Goal: Task Accomplishment & Management: Manage account settings

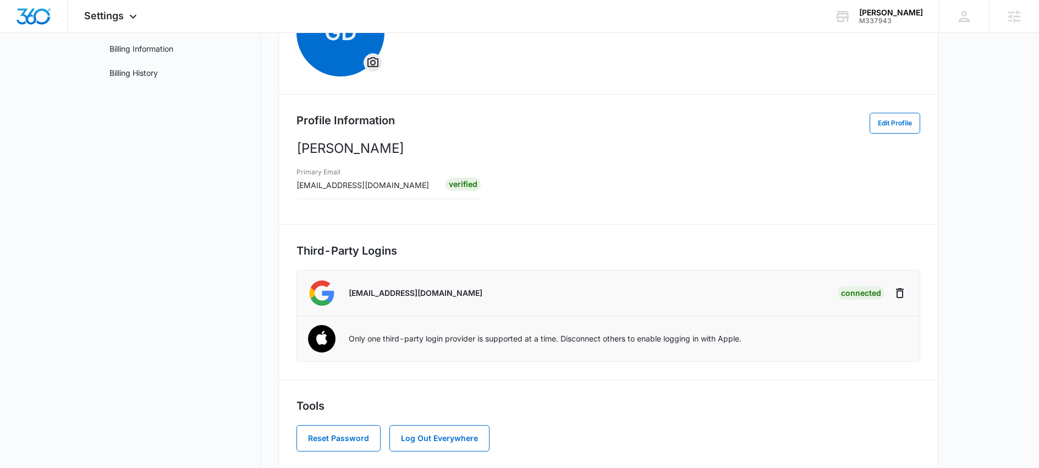
scroll to position [145, 0]
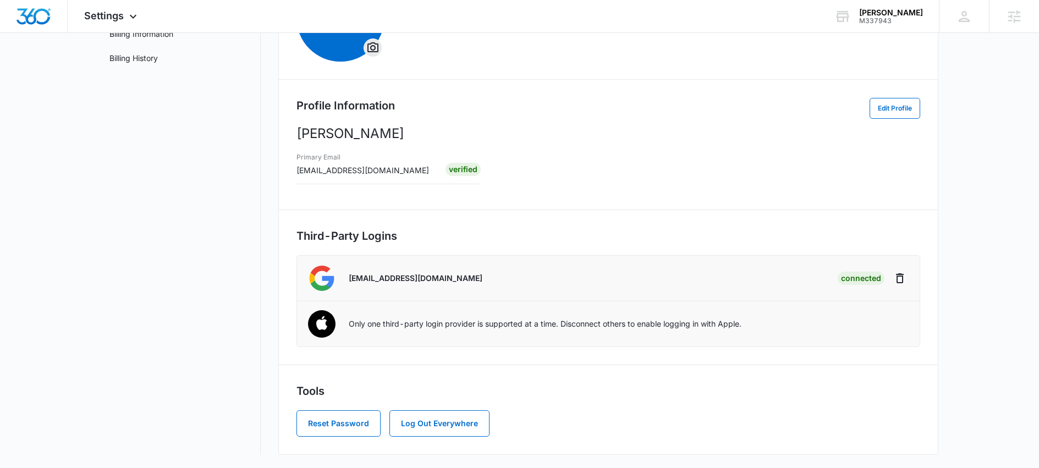
click at [515, 300] on li "[EMAIL_ADDRESS][DOMAIN_NAME] Connected Sign in Sign in with Google. Opens in ne…" at bounding box center [608, 279] width 623 height 46
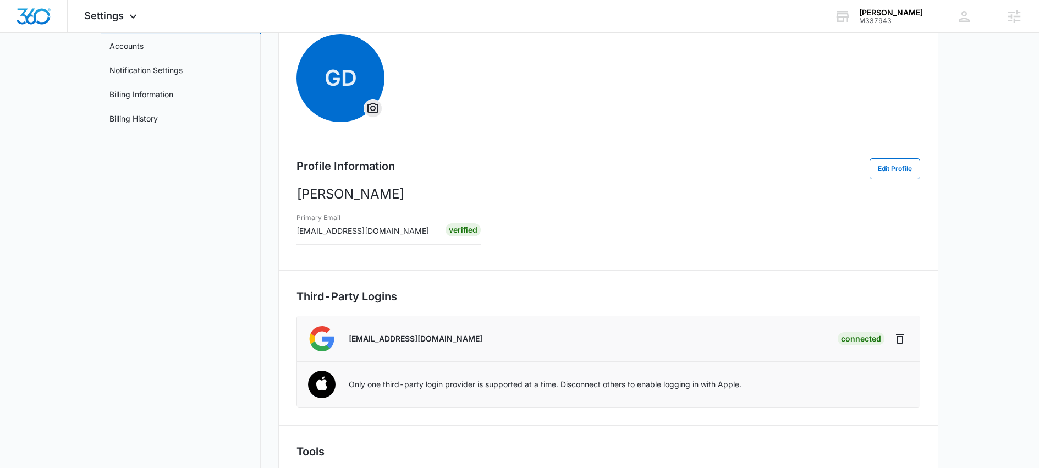
scroll to position [0, 0]
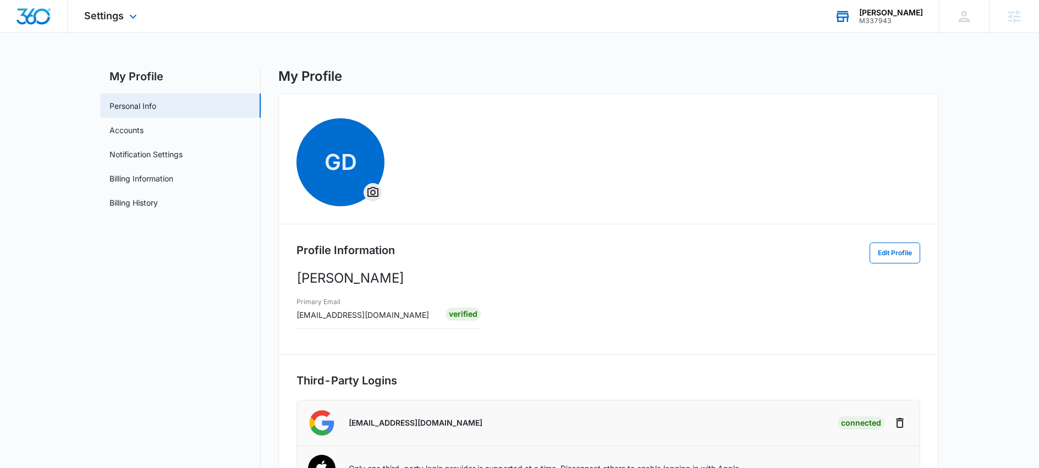
click at [901, 14] on div "[PERSON_NAME]" at bounding box center [891, 12] width 64 height 9
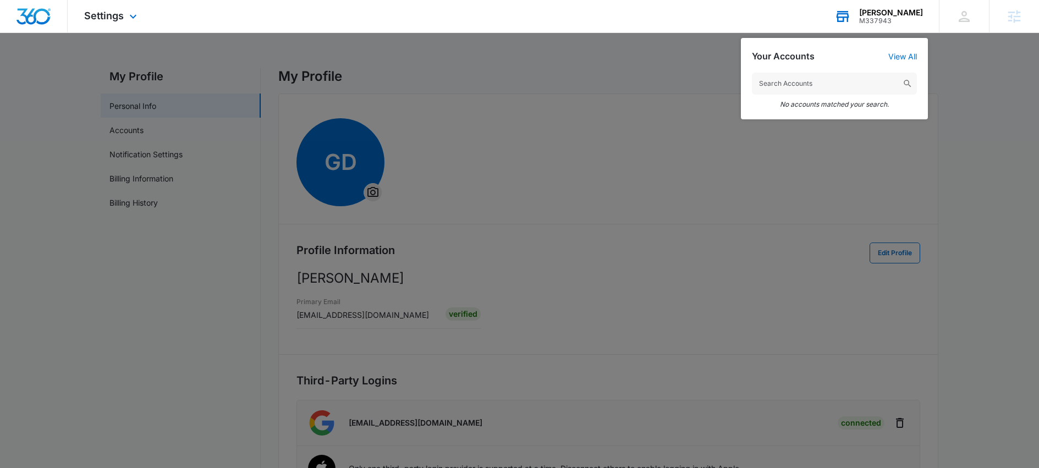
click at [887, 19] on div "M337943" at bounding box center [891, 21] width 64 height 8
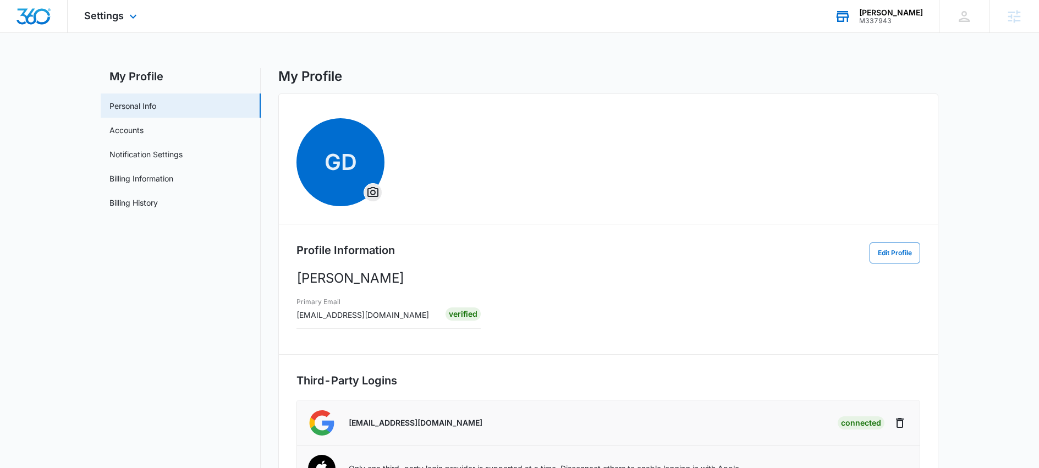
click at [851, 16] on icon at bounding box center [843, 16] width 17 height 17
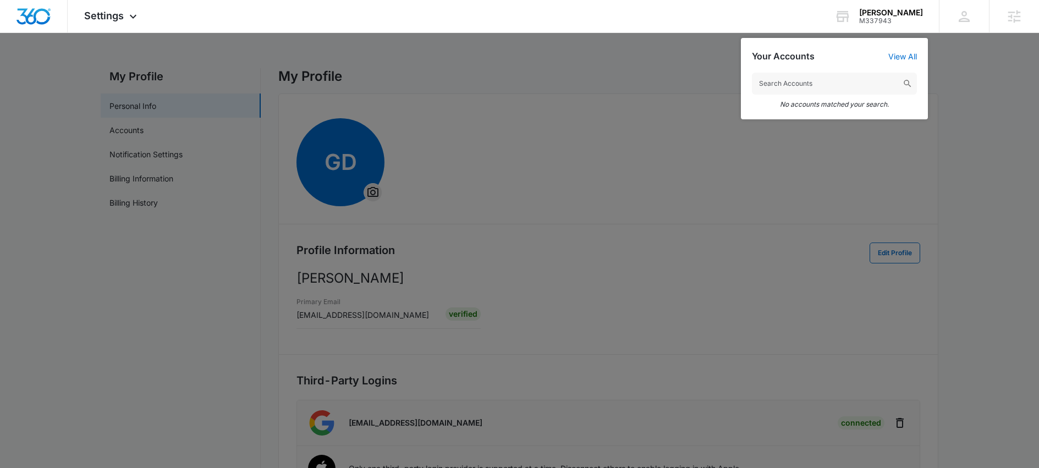
click at [524, 79] on div at bounding box center [519, 234] width 1039 height 468
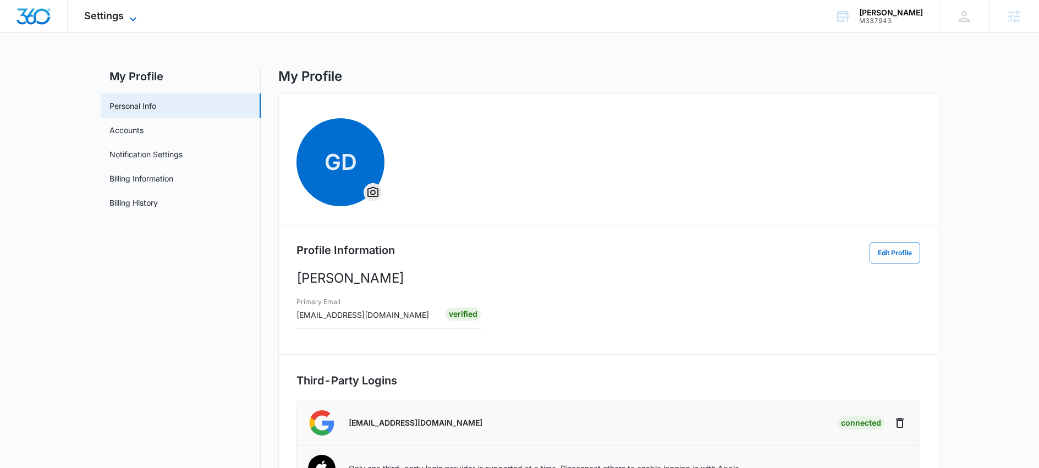
click at [122, 17] on span "Settings" at bounding box center [104, 16] width 40 height 12
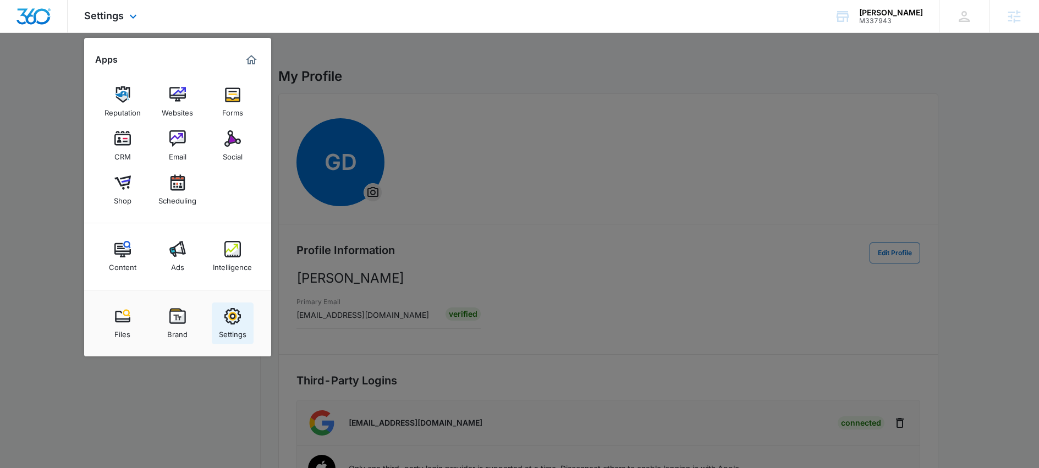
click at [235, 322] on img at bounding box center [232, 316] width 17 height 17
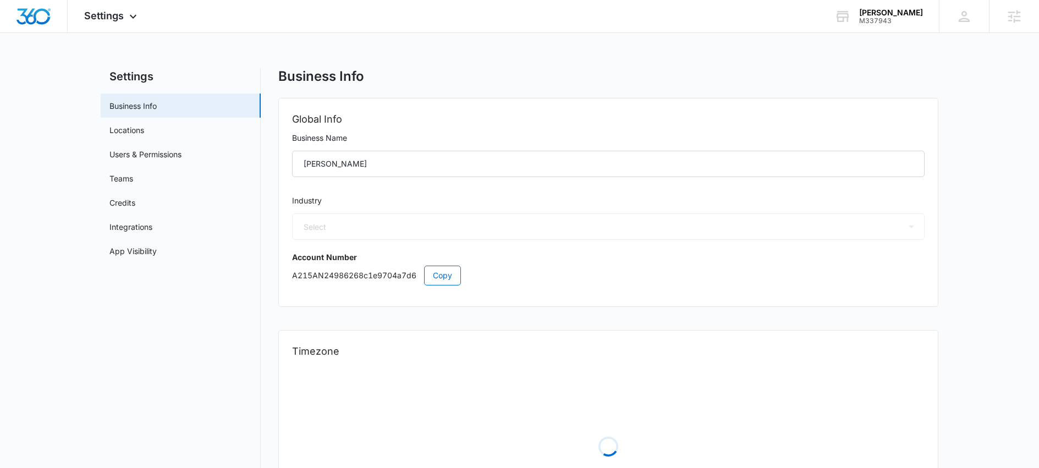
select select "52"
select select "US"
select select "America/[GEOGRAPHIC_DATA]"
click at [144, 127] on link "Locations" at bounding box center [126, 130] width 35 height 12
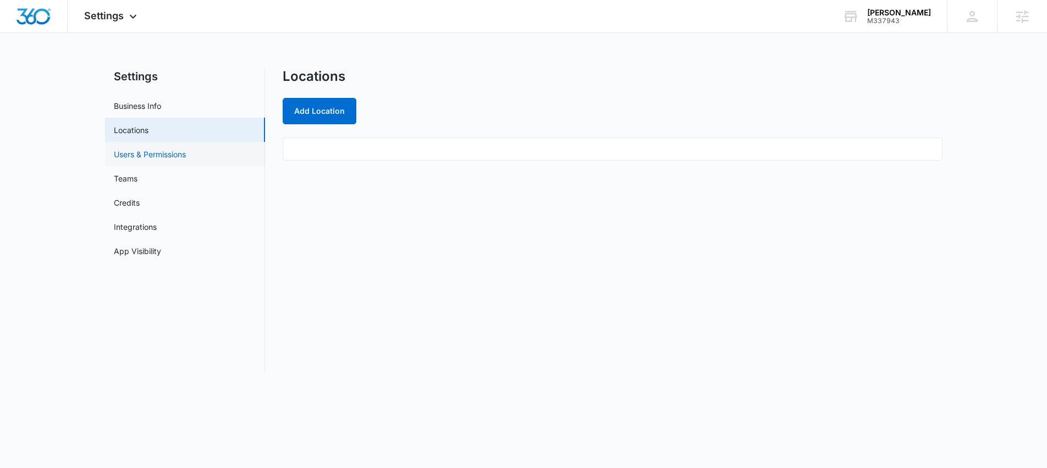
click at [136, 158] on link "Users & Permissions" at bounding box center [150, 155] width 72 height 12
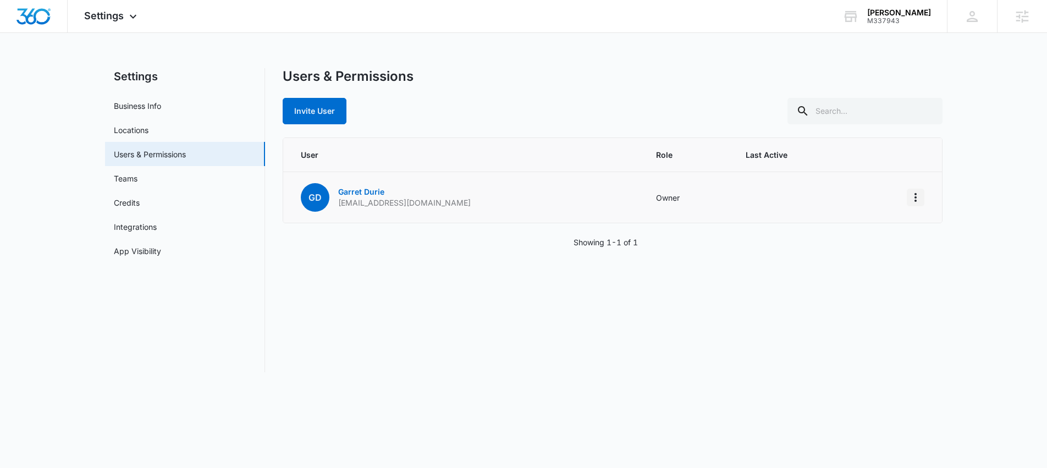
click at [919, 198] on icon "Actions" at bounding box center [915, 197] width 13 height 13
click at [727, 278] on div "Users & Permissions Invite User User Role Last Active GD [PERSON_NAME] [EMAIL_A…" at bounding box center [613, 220] width 660 height 304
click at [360, 193] on link "[PERSON_NAME]" at bounding box center [361, 191] width 46 height 9
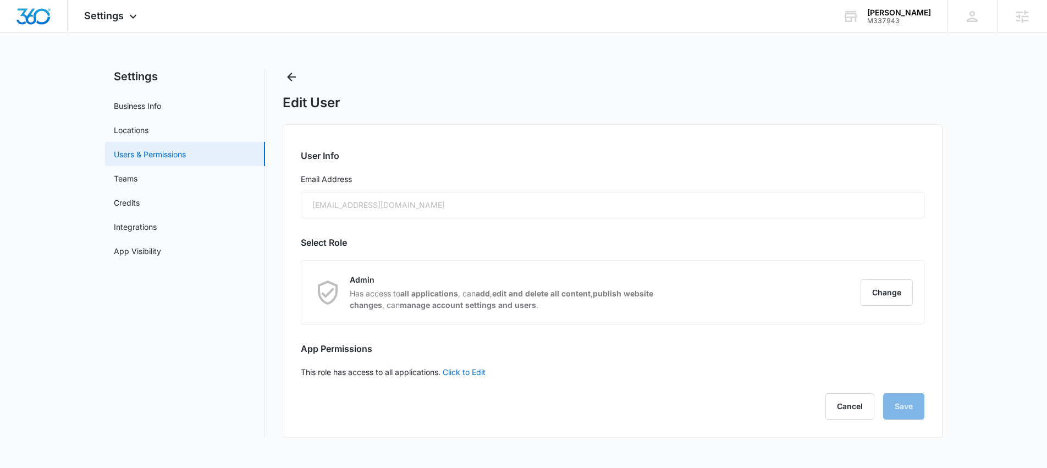
click at [164, 155] on link "Users & Permissions" at bounding box center [150, 155] width 72 height 12
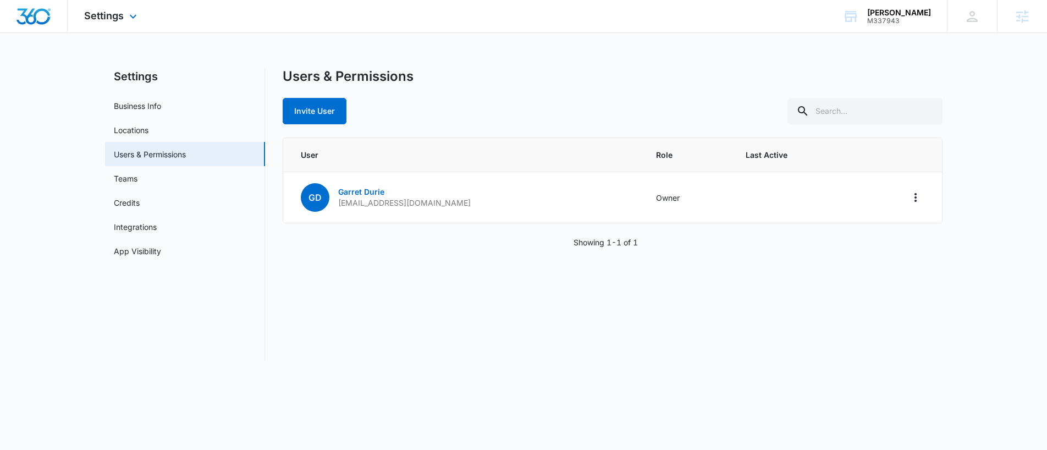
click at [106, 23] on div "Settings Apps Reputation Websites Forms CRM Email Social Shop Scheduling Conten…" at bounding box center [112, 16] width 89 height 32
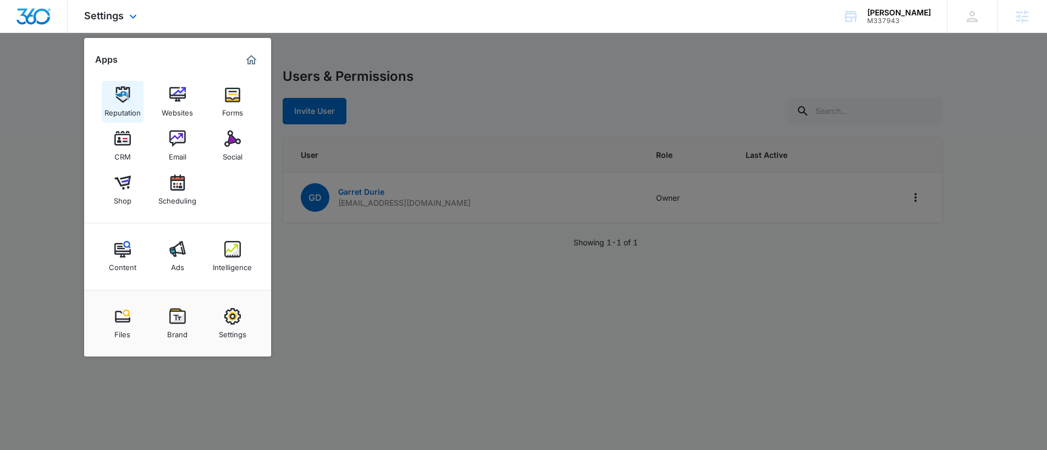
click at [122, 95] on img at bounding box center [122, 94] width 17 height 17
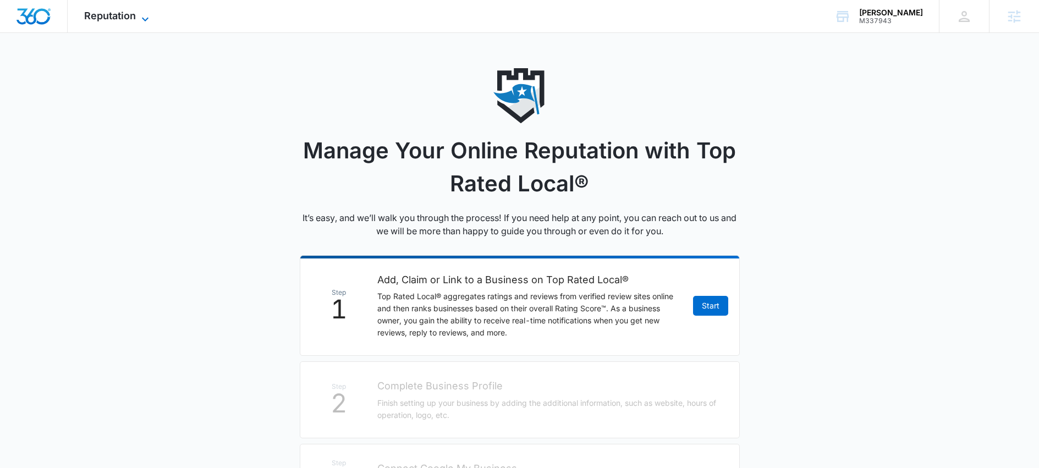
click at [130, 16] on span "Reputation" at bounding box center [110, 16] width 52 height 12
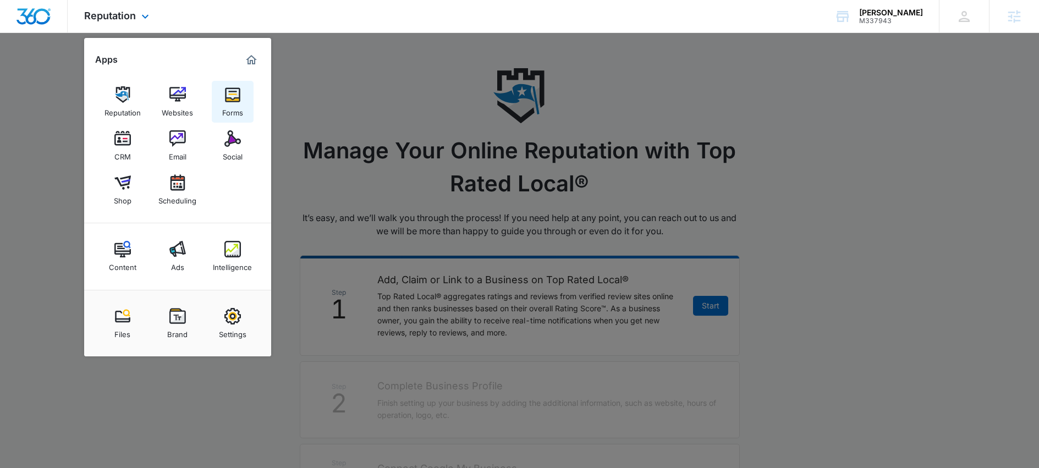
click at [228, 96] on img at bounding box center [232, 94] width 17 height 17
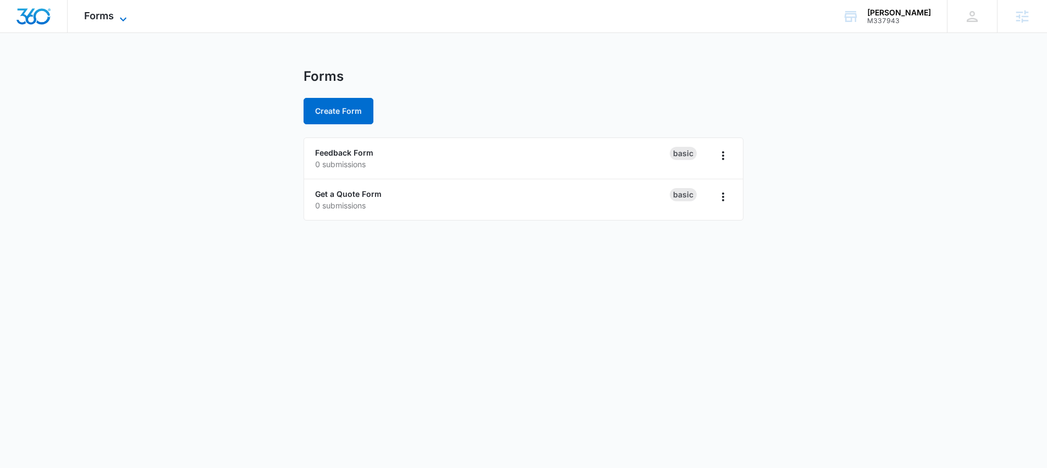
click at [117, 18] on icon at bounding box center [123, 19] width 13 height 13
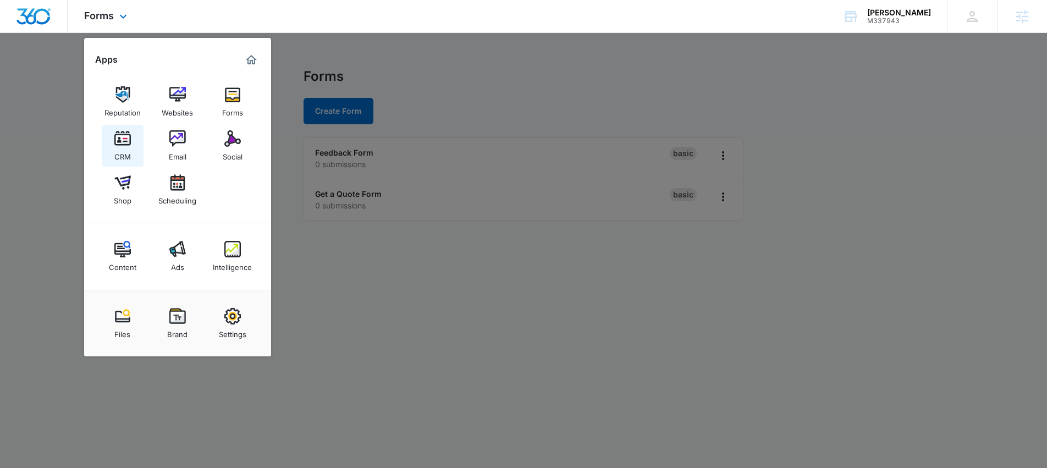
click at [131, 151] on link "CRM" at bounding box center [123, 146] width 42 height 42
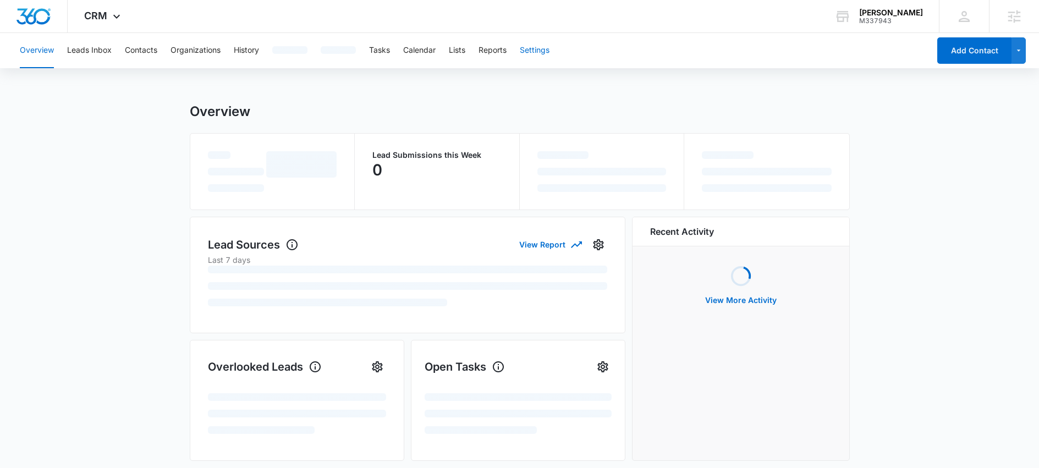
click at [541, 48] on button "Settings" at bounding box center [535, 50] width 30 height 35
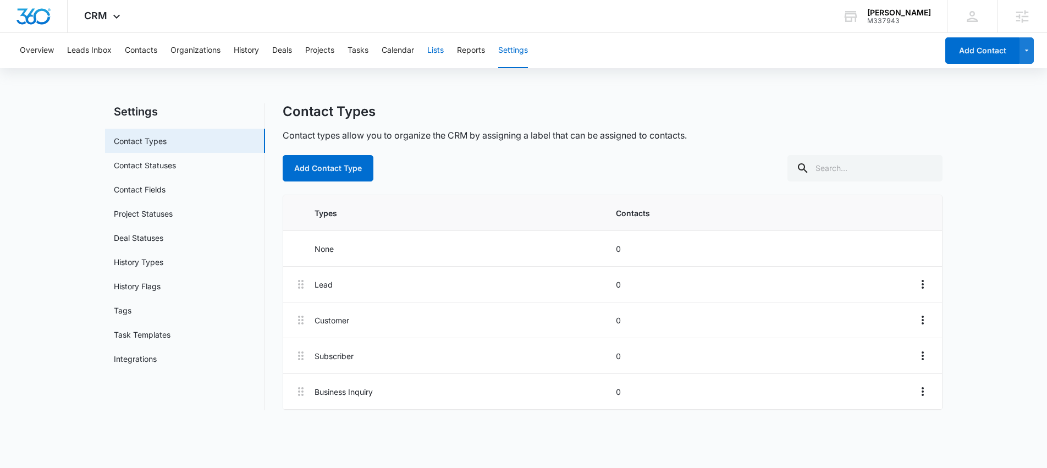
click at [442, 49] on button "Lists" at bounding box center [435, 50] width 17 height 35
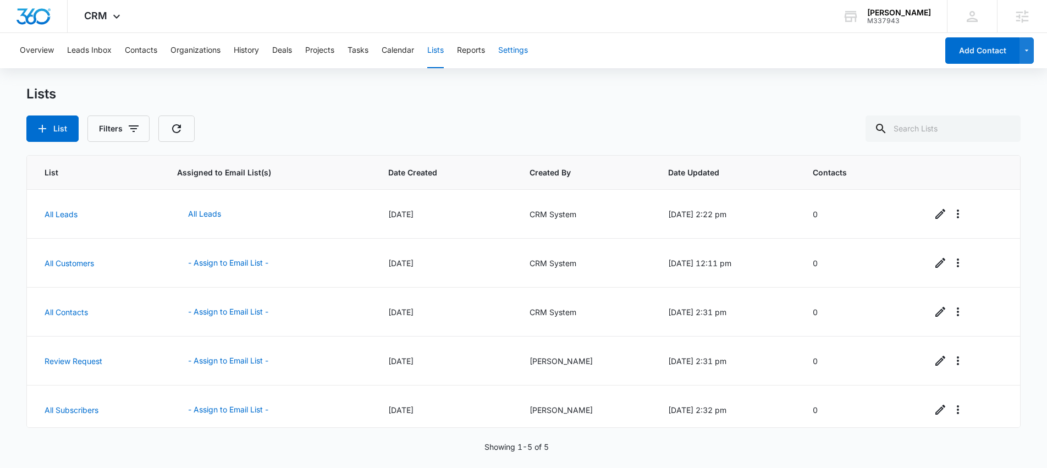
click at [512, 53] on button "Settings" at bounding box center [513, 50] width 30 height 35
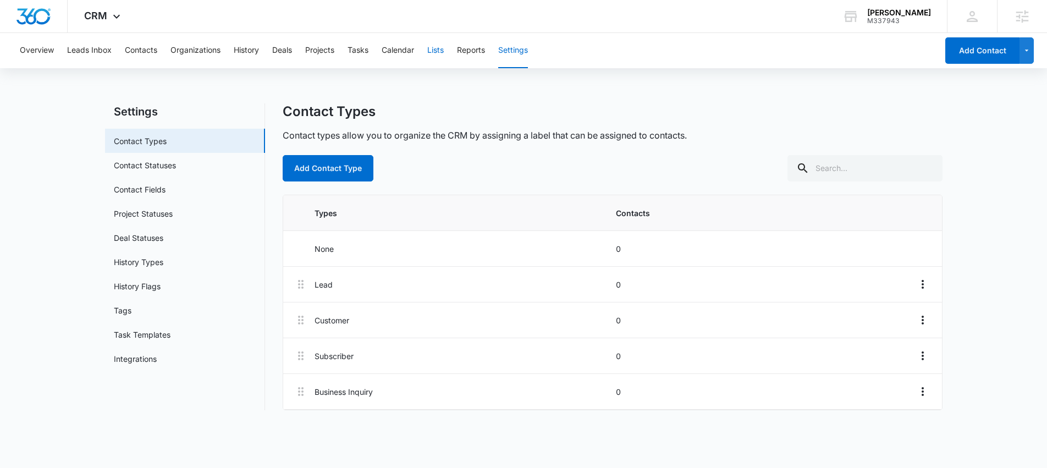
click at [444, 50] on button "Lists" at bounding box center [435, 50] width 17 height 35
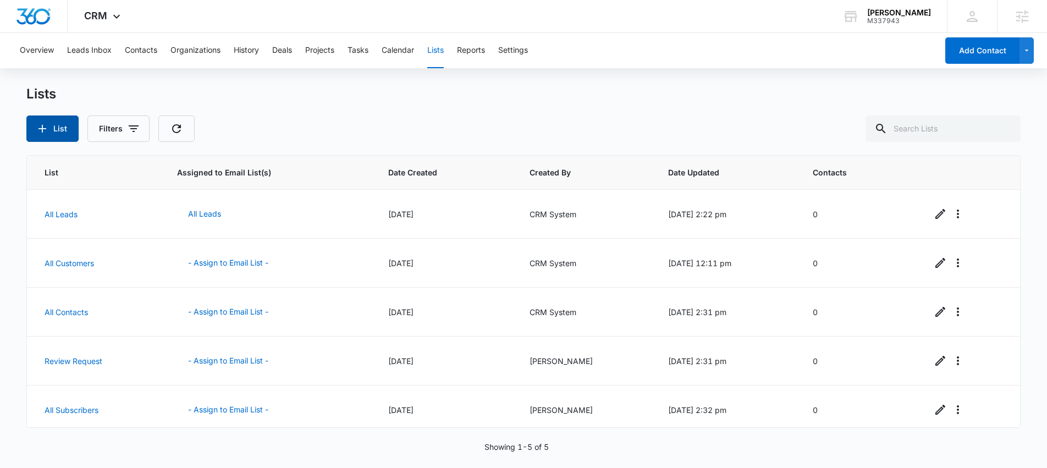
click at [53, 131] on button "List" at bounding box center [52, 129] width 52 height 26
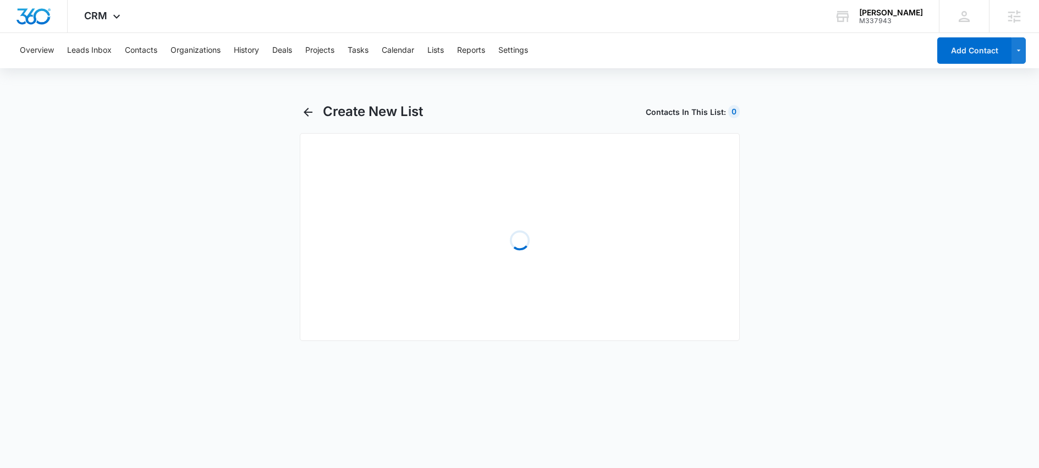
select select "31"
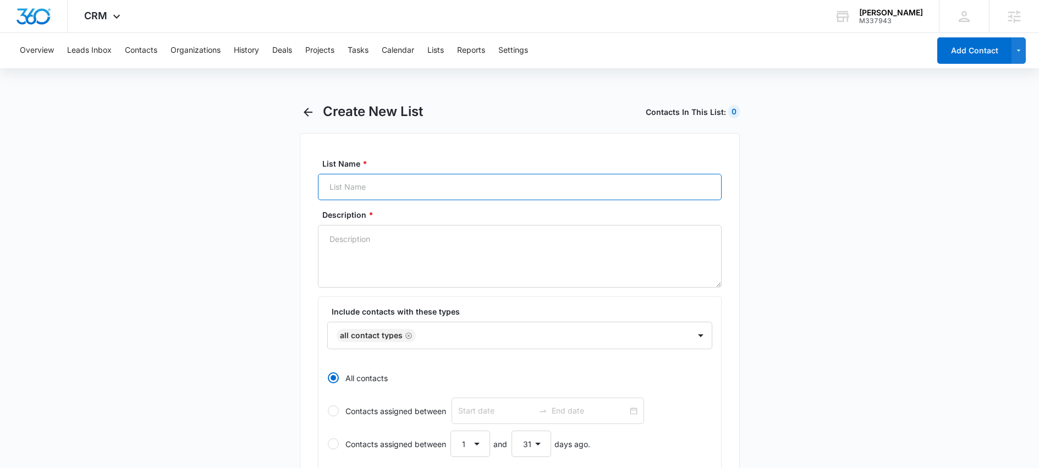
click at [373, 188] on input "List Name *" at bounding box center [520, 187] width 404 height 26
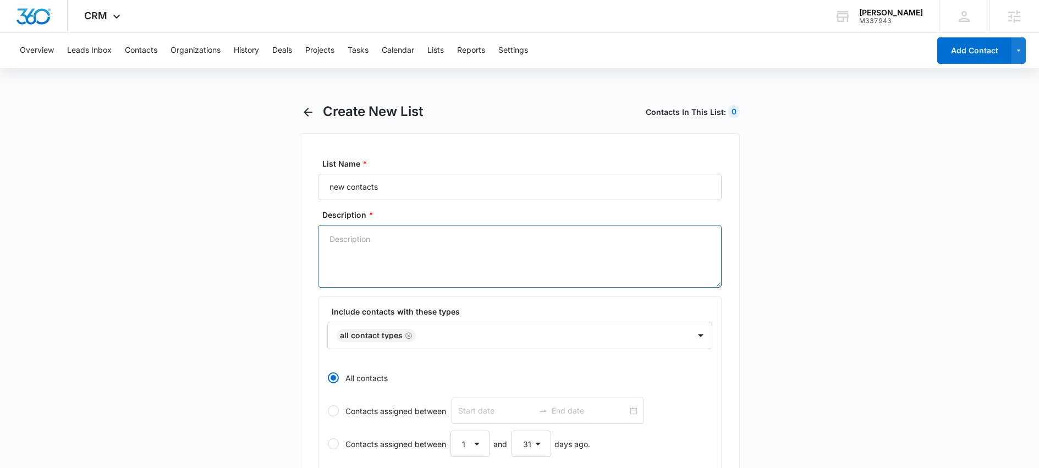
click at [456, 252] on textarea "Description *" at bounding box center [520, 256] width 404 height 63
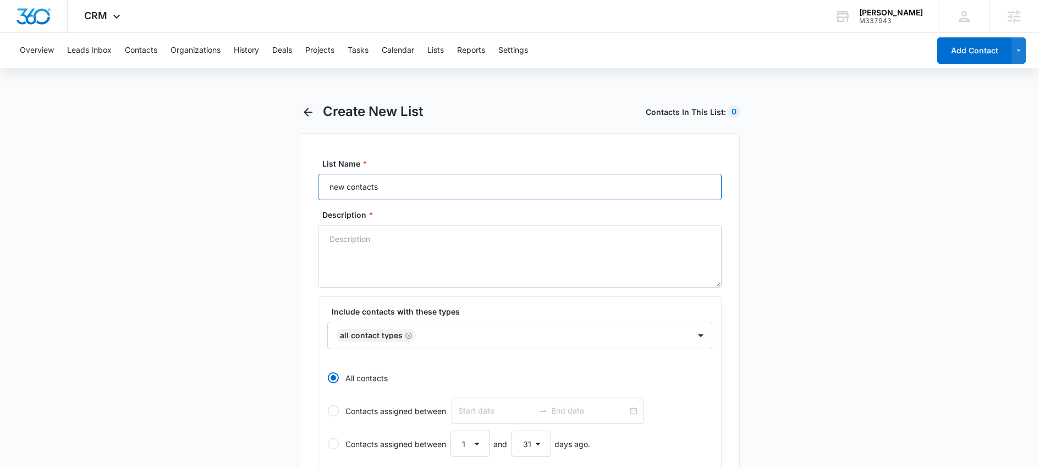
click at [336, 187] on input "new contacts" at bounding box center [520, 187] width 404 height 26
click at [352, 189] on input "New contacts" at bounding box center [520, 187] width 404 height 26
type input "New Contacts"
